Goal: Task Accomplishment & Management: Use online tool/utility

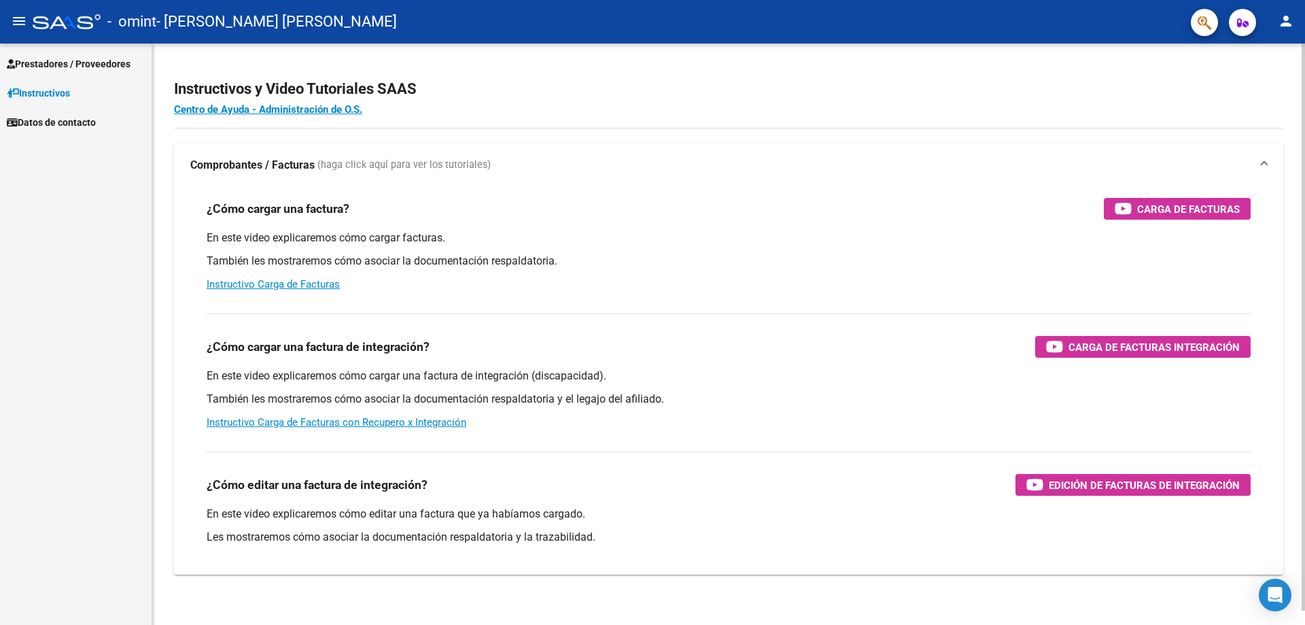
click at [711, 196] on div "¿Cómo cargar una factura? Carga de Facturas En este video explicaremos cómo car…" at bounding box center [728, 245] width 1076 height 116
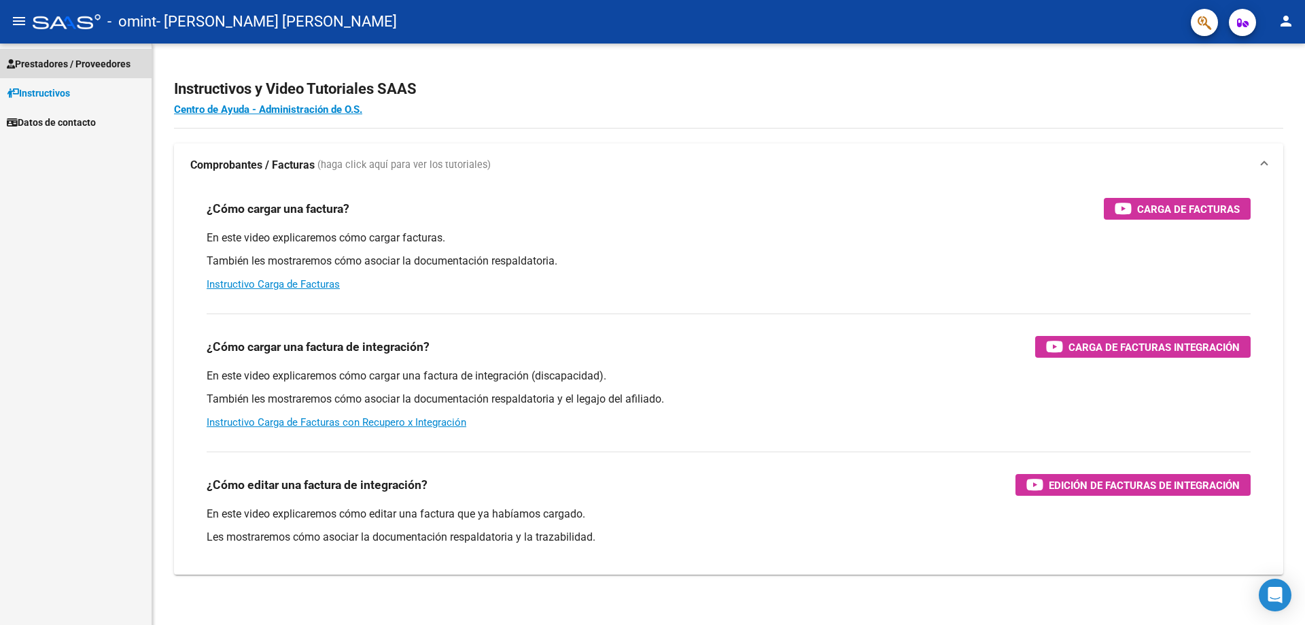
click at [95, 54] on link "Prestadores / Proveedores" at bounding box center [76, 63] width 152 height 29
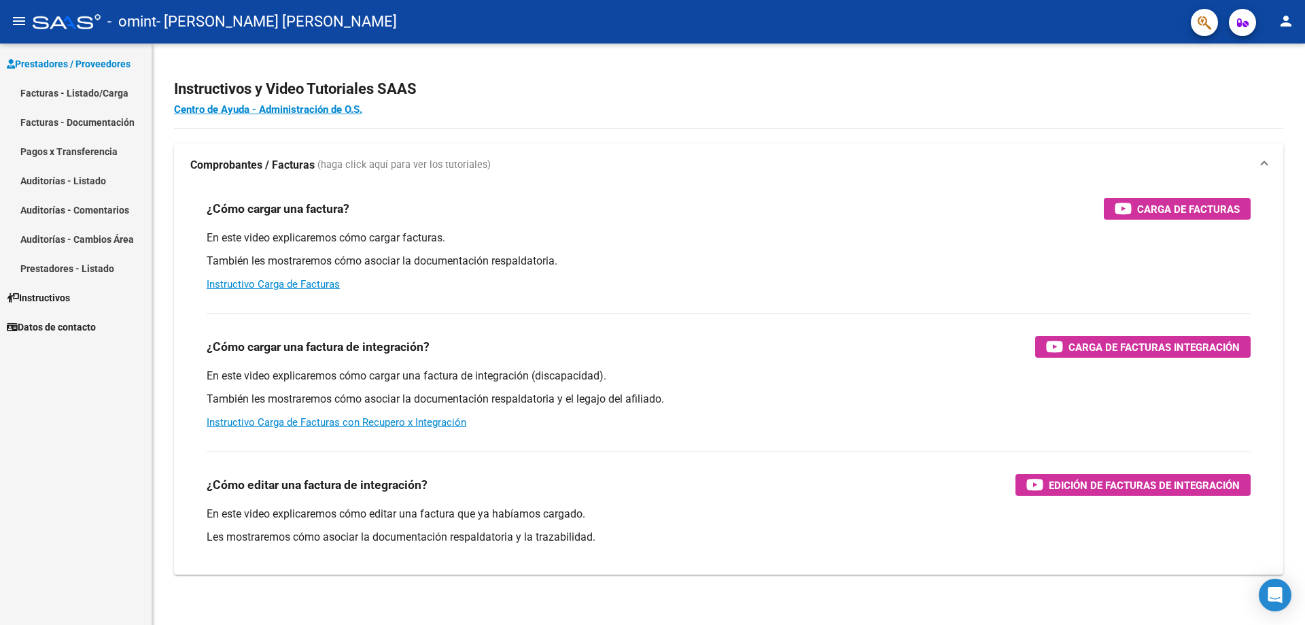
click at [84, 123] on link "Facturas - Documentación" at bounding box center [76, 121] width 152 height 29
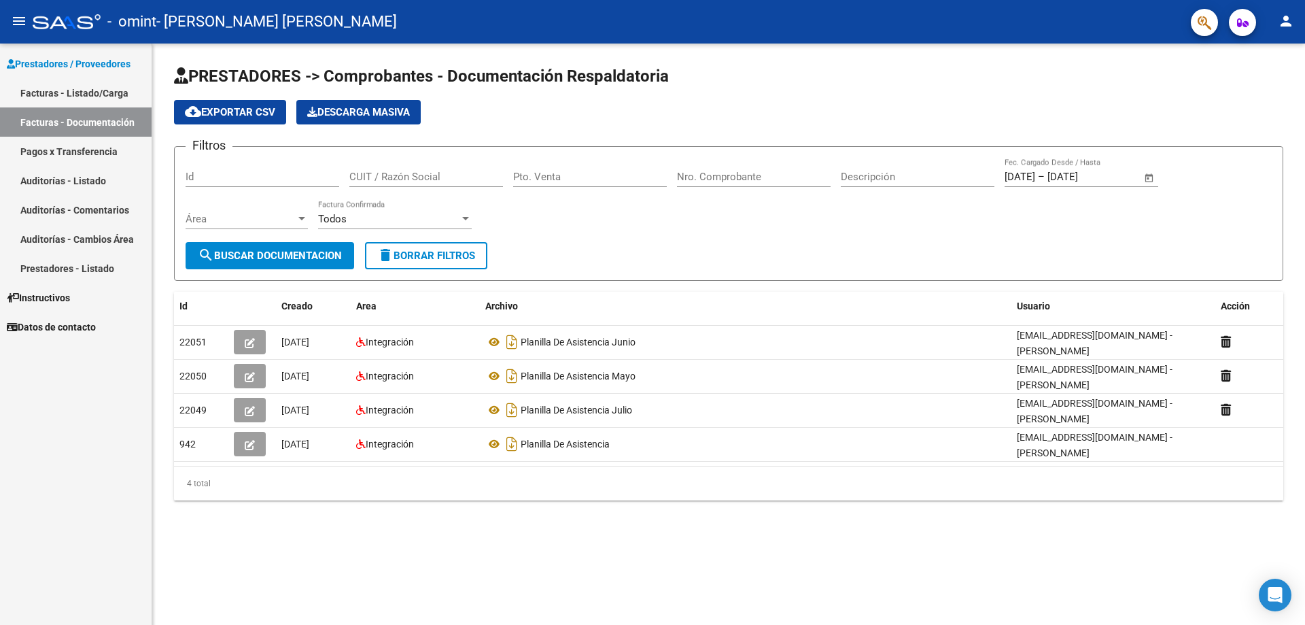
click at [858, 135] on app-list-header "PRESTADORES -> Comprobantes - Documentación Respaldatoria cloud_download Export…" at bounding box center [728, 172] width 1109 height 215
click at [205, 484] on div "4 total" at bounding box center [728, 483] width 1109 height 34
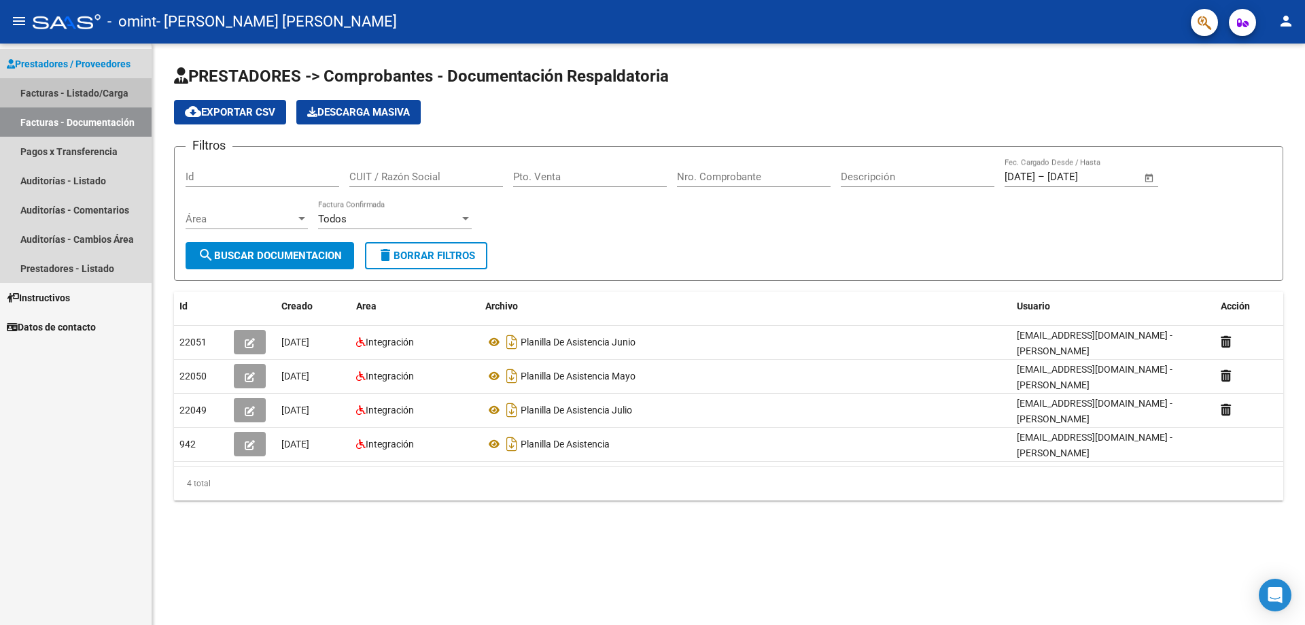
click at [58, 87] on link "Facturas - Listado/Carga" at bounding box center [76, 92] width 152 height 29
